Goal: Information Seeking & Learning: Learn about a topic

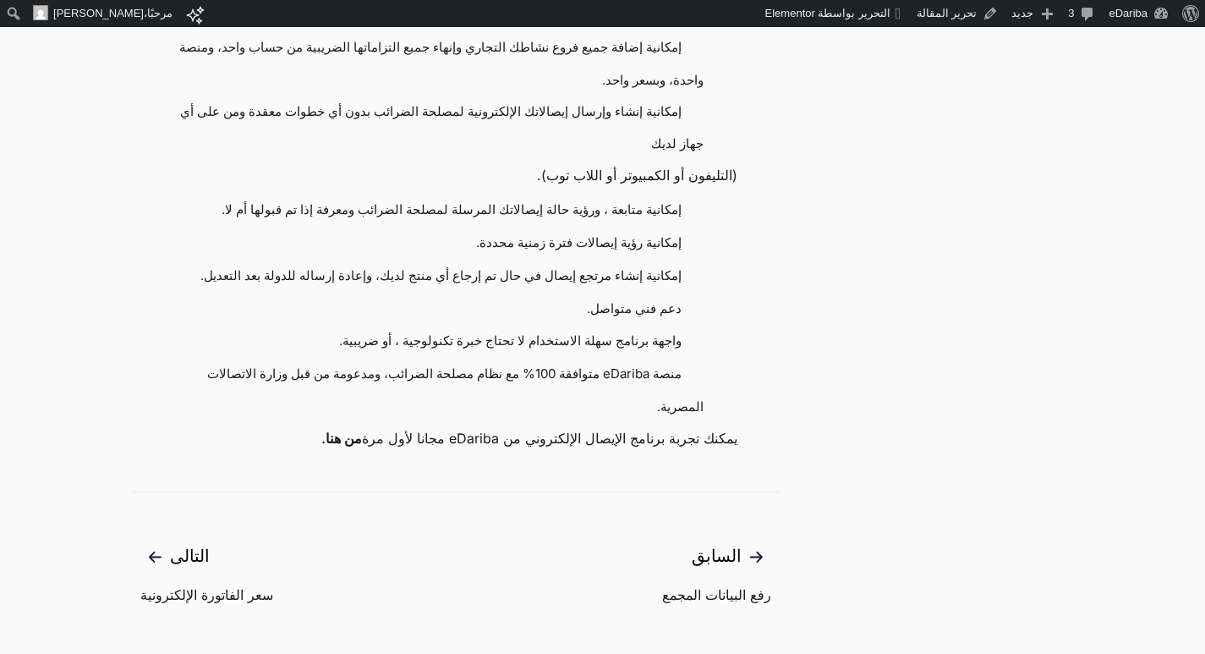
scroll to position [1523, 0]
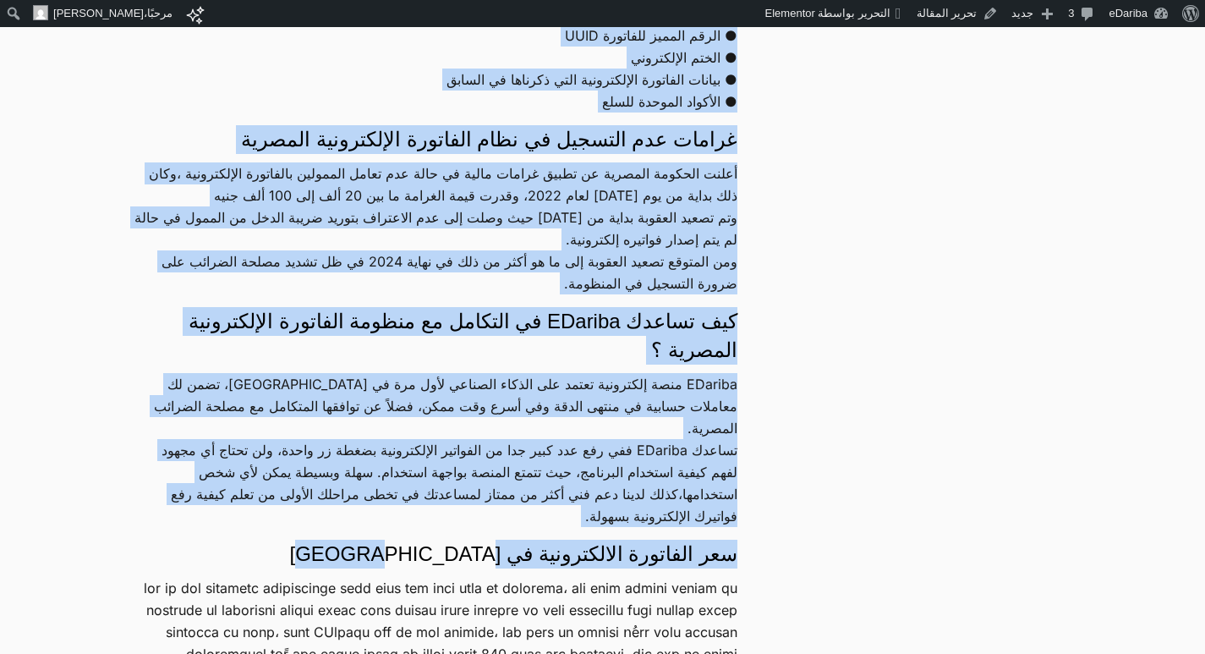
scroll to position [1269, 0]
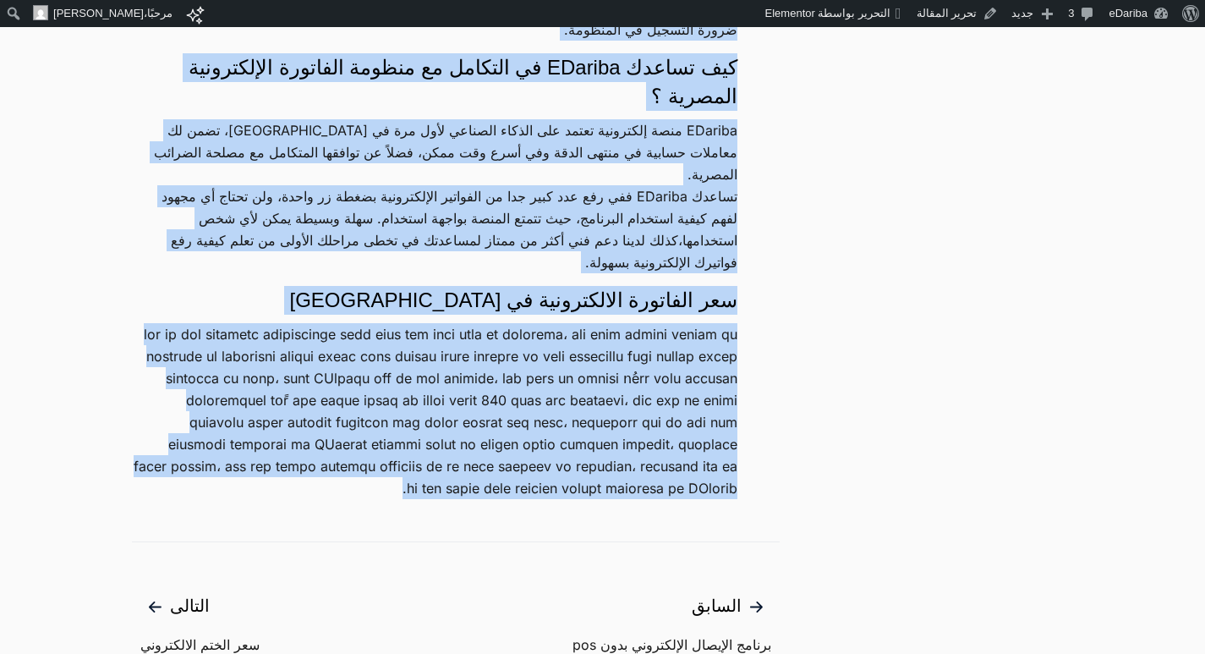
drag, startPoint x: 0, startPoint y: 0, endPoint x: 442, endPoint y: 465, distance: 641.4
click at [442, 465] on main "سعر الفاتورة الإلكترونية منذ أن أعلنت مصلحة الضرائب المصرية عن تطبيق منظومة الف…" at bounding box center [456, 98] width 689 height 2423
copy main "سعر الفاتورة الإلكترونية منذ أن أعلنت مصلحة الضرائب المصرية عن تطبيق منظومة الف…"
